Goal: Find specific page/section: Find specific page/section

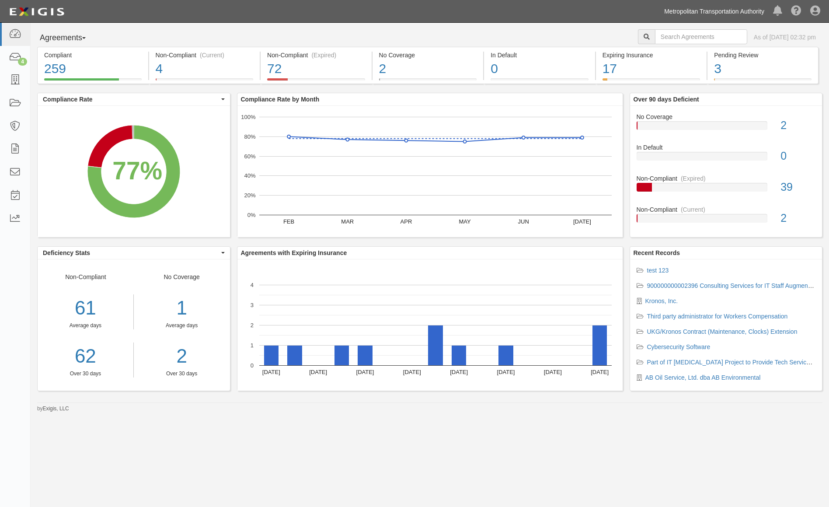
click at [702, 12] on link "Metropolitan Transportation Authority" at bounding box center [714, 11] width 109 height 17
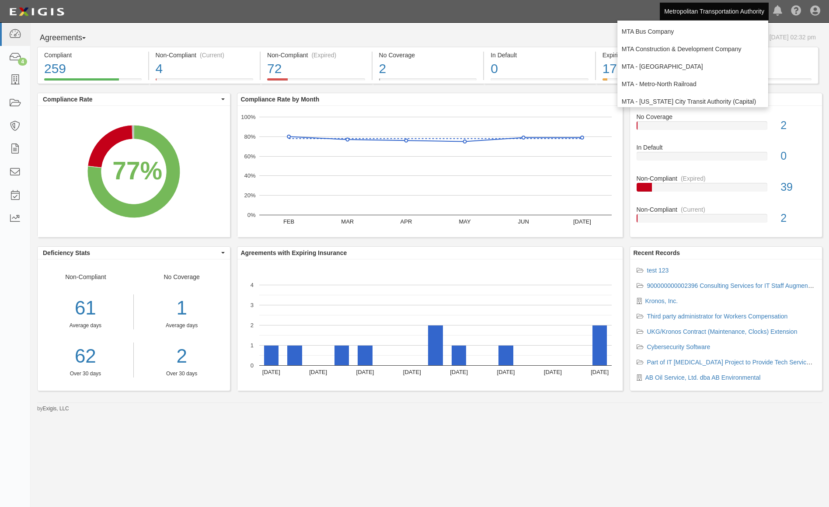
scroll to position [58, 0]
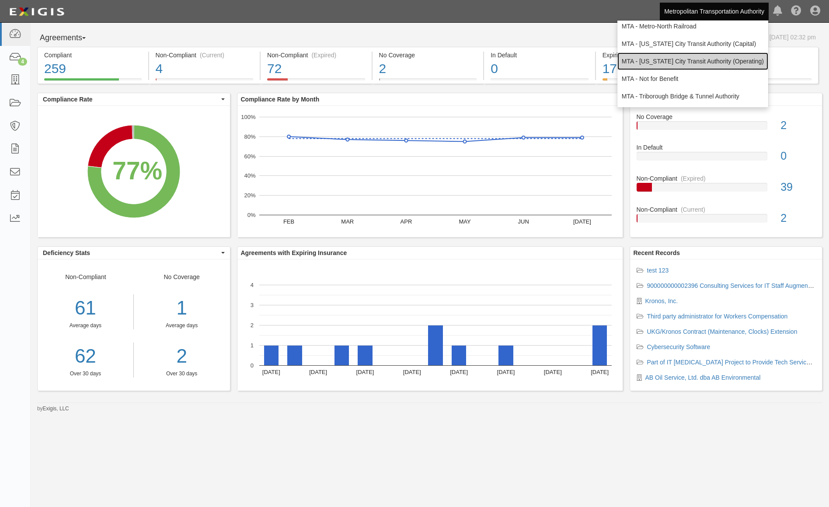
click at [701, 59] on link "MTA - [US_STATE] City Transit Authority (Operating)" at bounding box center [692, 60] width 151 height 17
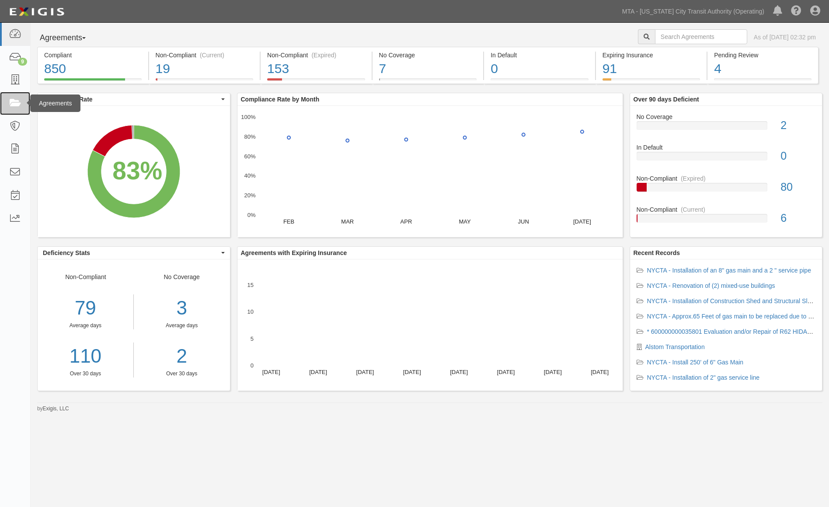
click at [14, 106] on icon at bounding box center [15, 103] width 12 height 10
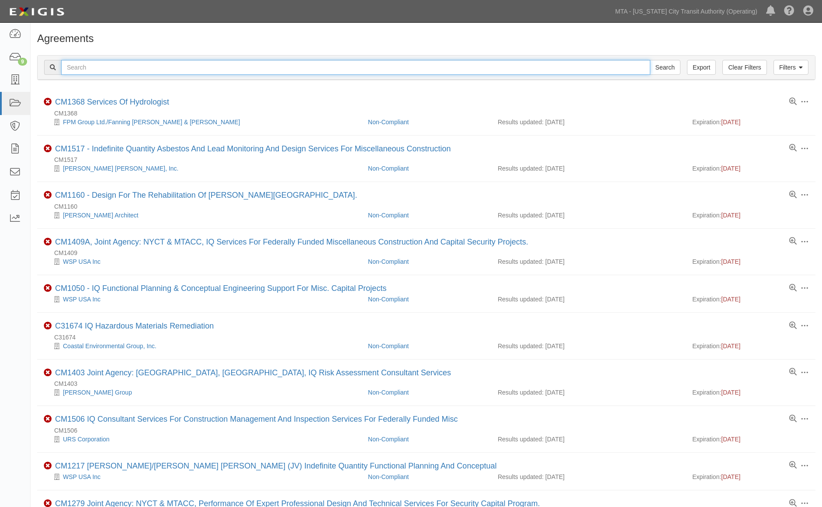
click at [87, 66] on input "text" at bounding box center [355, 67] width 589 height 15
paste input "f43nwf"
type input "f43nwf"
click at [650, 60] on input "Search" at bounding box center [665, 67] width 31 height 15
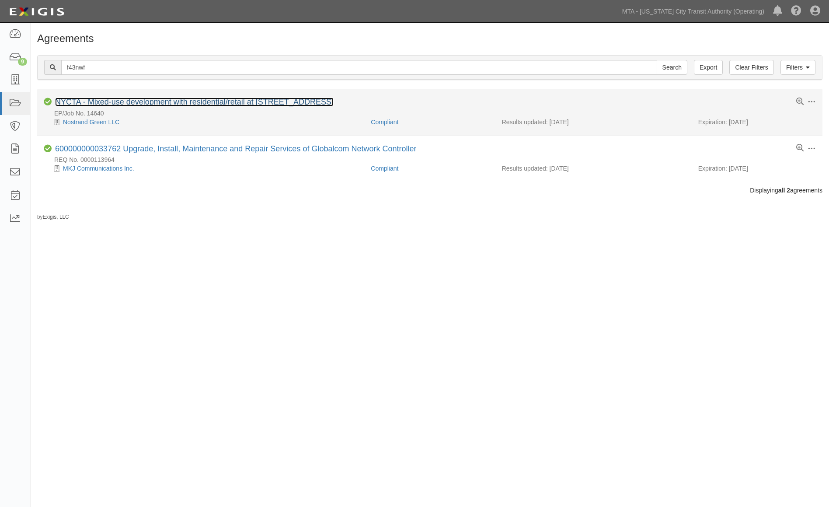
click at [170, 106] on link "NYCTA - Mixed-use development with residential/retail at 975 Nostrand Avenue, B…" at bounding box center [194, 101] width 278 height 9
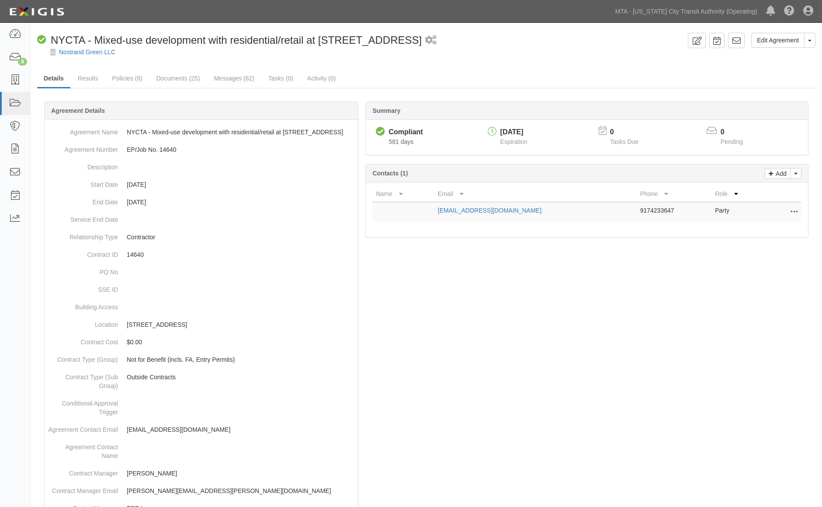
drag, startPoint x: 39, startPoint y: 271, endPoint x: 40, endPoint y: 264, distance: 8.0
click at [39, 271] on div at bounding box center [426, 474] width 778 height 719
click at [239, 80] on link "Messages (62)" at bounding box center [234, 78] width 54 height 19
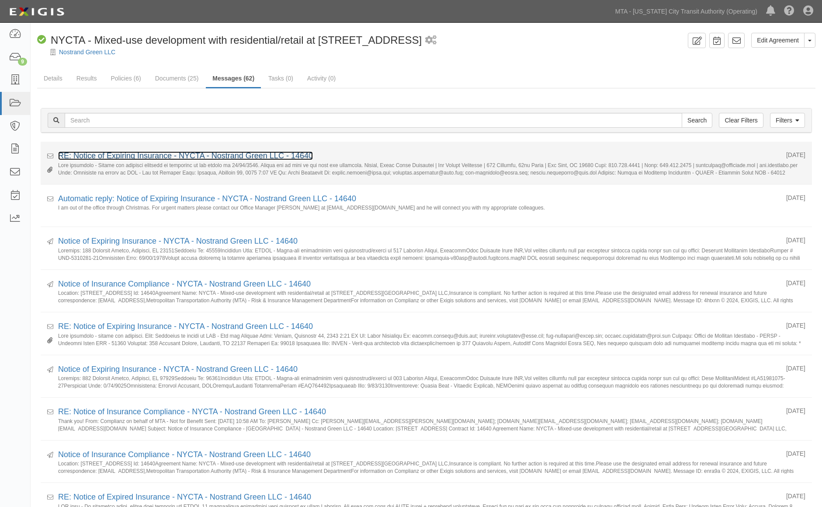
click at [172, 158] on link "RE: Notice of Expiring Insurance - NYCTA - Nostrand Green LLC - 14640" at bounding box center [185, 155] width 255 height 9
